Goal: Information Seeking & Learning: Find specific fact

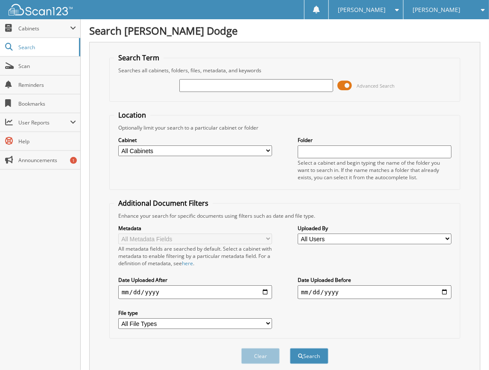
click at [284, 85] on input "text" at bounding box center [257, 85] width 154 height 13
type input "PF169130"
click at [290, 348] on button "Search" at bounding box center [309, 356] width 38 height 16
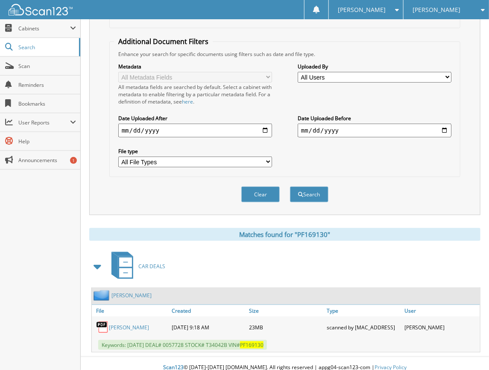
scroll to position [163, 0]
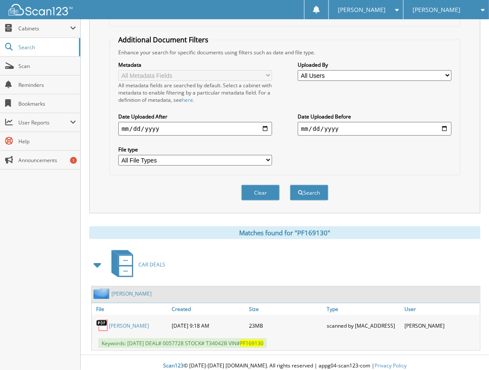
click at [138, 322] on link "[PERSON_NAME]" at bounding box center [129, 325] width 40 height 7
click at [275, 100] on div "Metadata All Metadata Fields All metadata fields are searched by default. Selec…" at bounding box center [285, 113] width 342 height 115
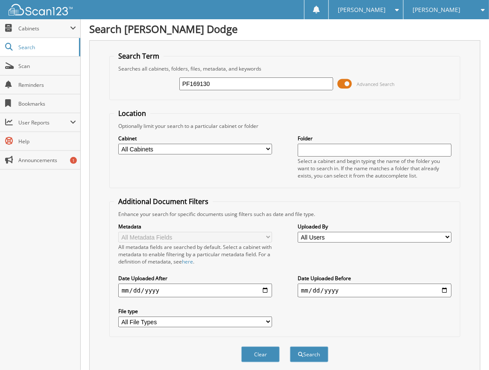
scroll to position [0, 0]
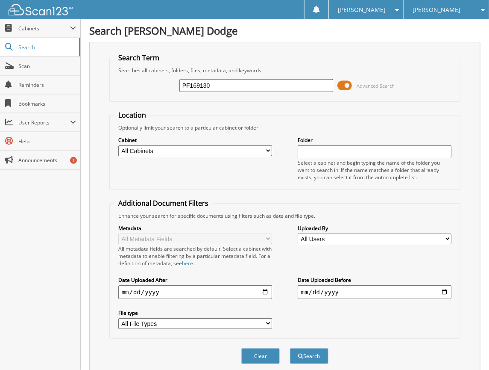
drag, startPoint x: 170, startPoint y: 82, endPoint x: 107, endPoint y: 77, distance: 63.0
click at [108, 77] on div "Search Term Searches all cabinets, folders, files, metadata, and keywords PF169…" at bounding box center [285, 209] width 392 height 335
paste input "NF338736"
type input "NF338736"
click at [290, 348] on button "Search" at bounding box center [309, 356] width 38 height 16
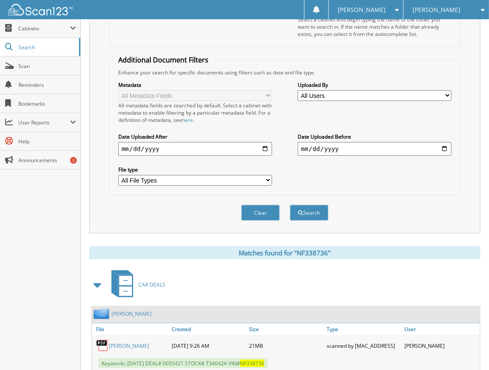
scroll to position [165, 0]
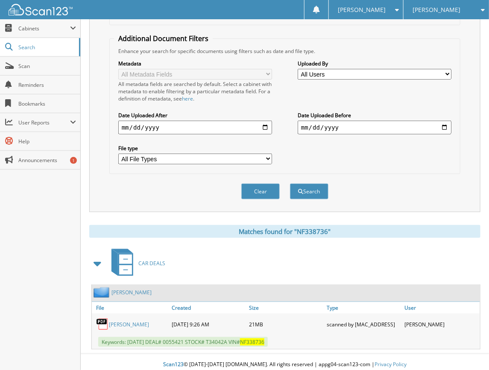
click at [133, 321] on link "[PERSON_NAME]" at bounding box center [129, 324] width 40 height 7
drag, startPoint x: 185, startPoint y: 210, endPoint x: 211, endPoint y: 148, distance: 66.8
click at [185, 208] on div "Search Term Searches all cabinets, folders, files, metadata, and keywords NF338…" at bounding box center [285, 113] width 392 height 472
